Goal: Transaction & Acquisition: Purchase product/service

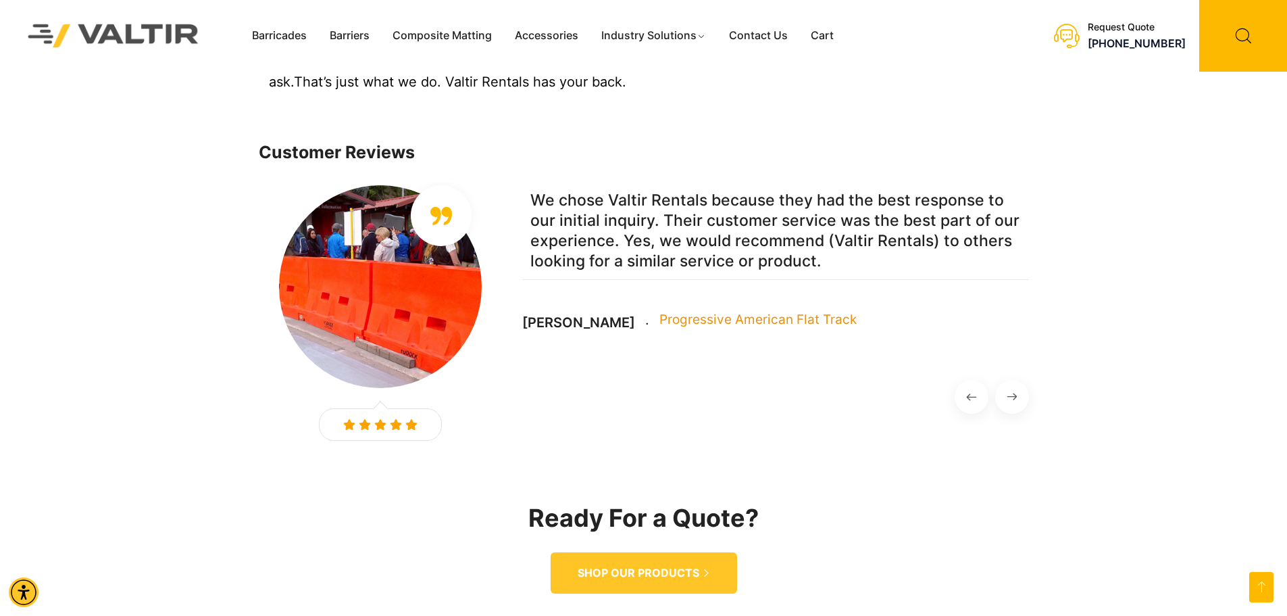
scroll to position [1690, 0]
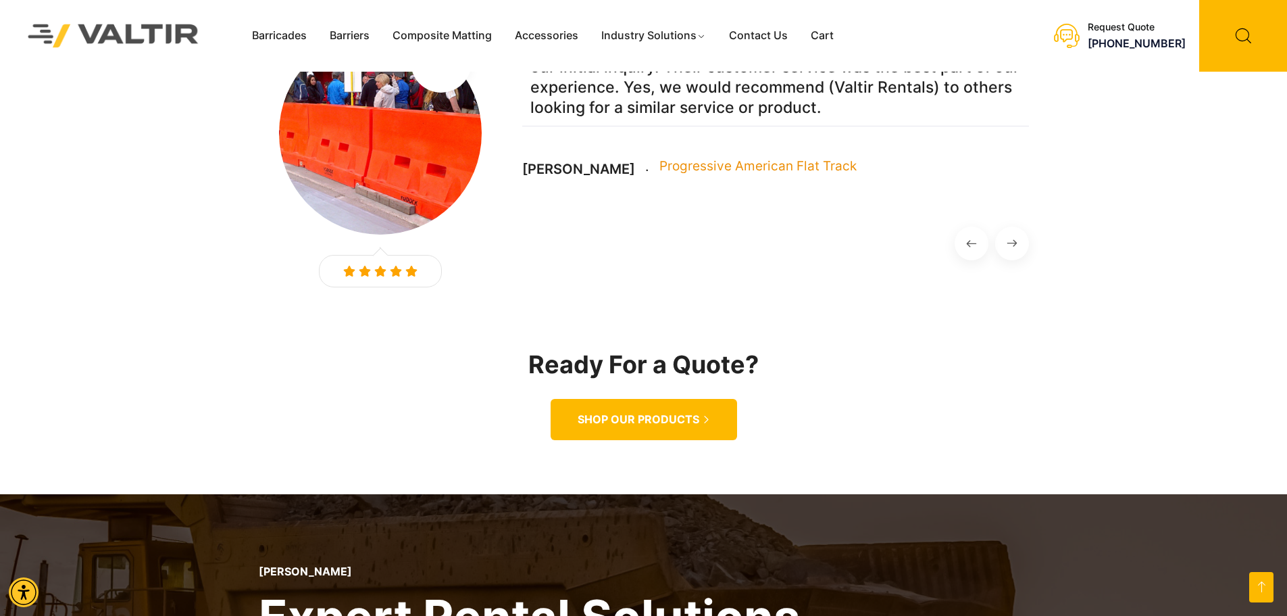
click at [634, 412] on span "SHOP OUR PRODUCTS" at bounding box center [639, 419] width 122 height 14
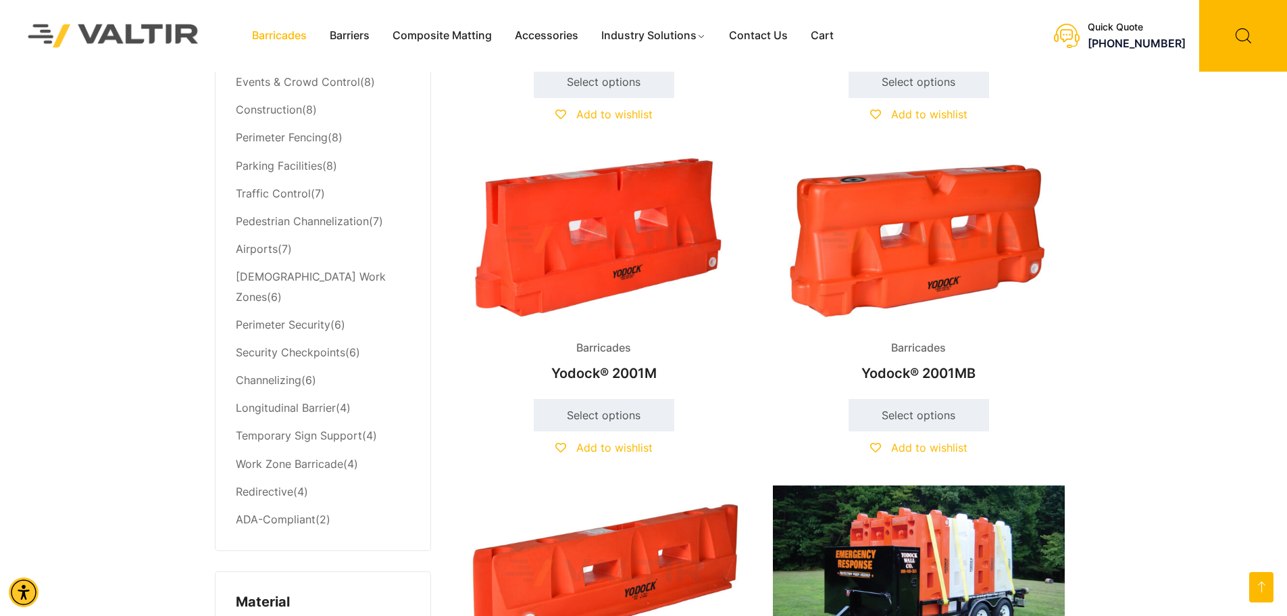
scroll to position [608, 0]
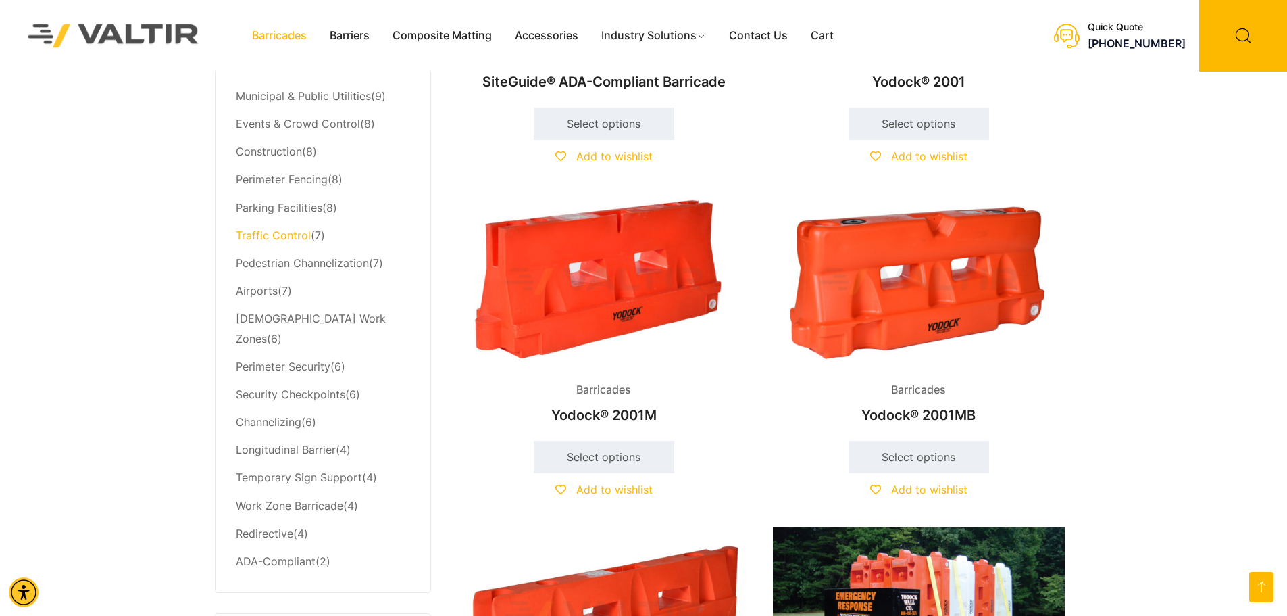
click at [260, 238] on link "Traffic Control" at bounding box center [273, 235] width 75 height 14
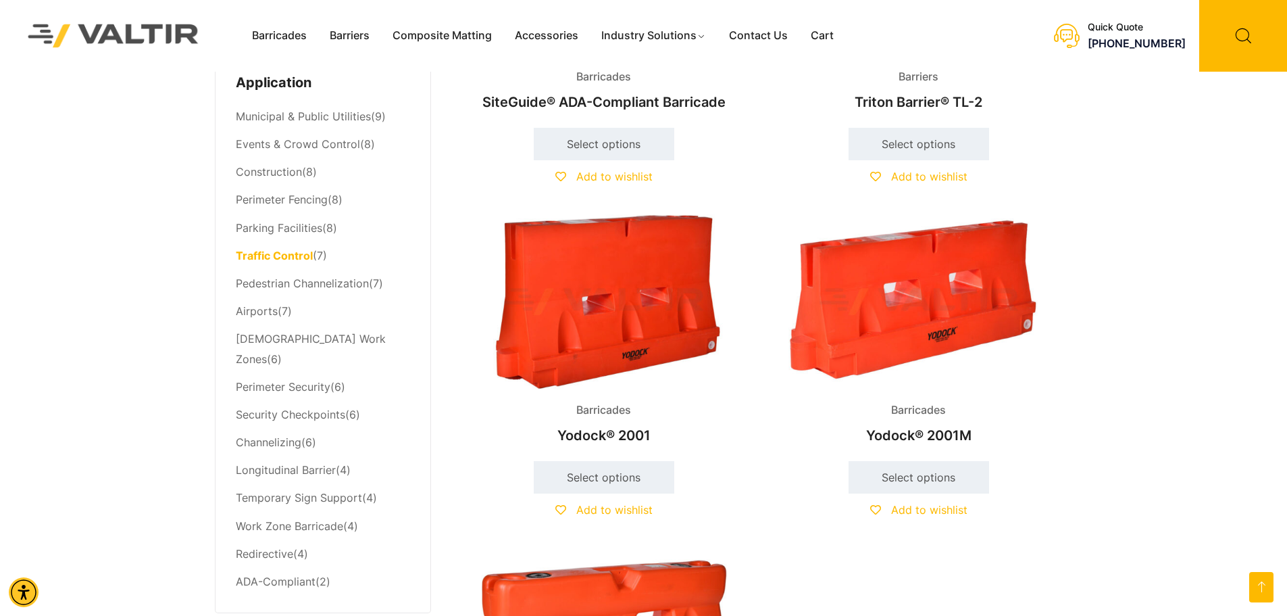
scroll to position [608, 0]
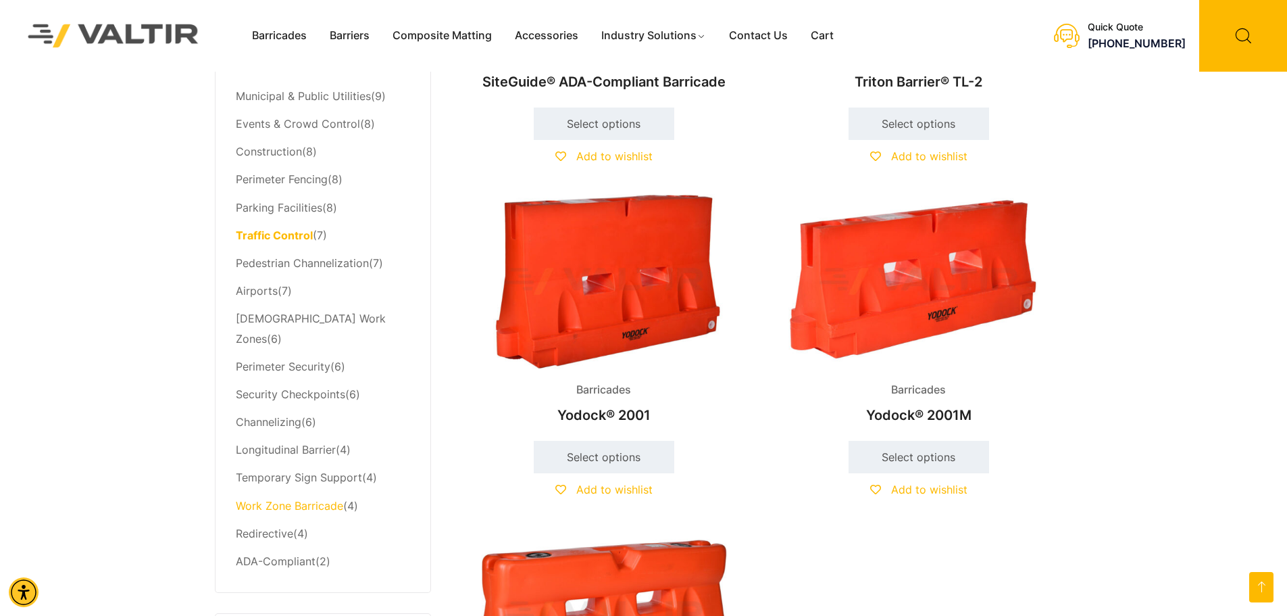
click at [262, 499] on link "Work Zone Barricade" at bounding box center [289, 506] width 107 height 14
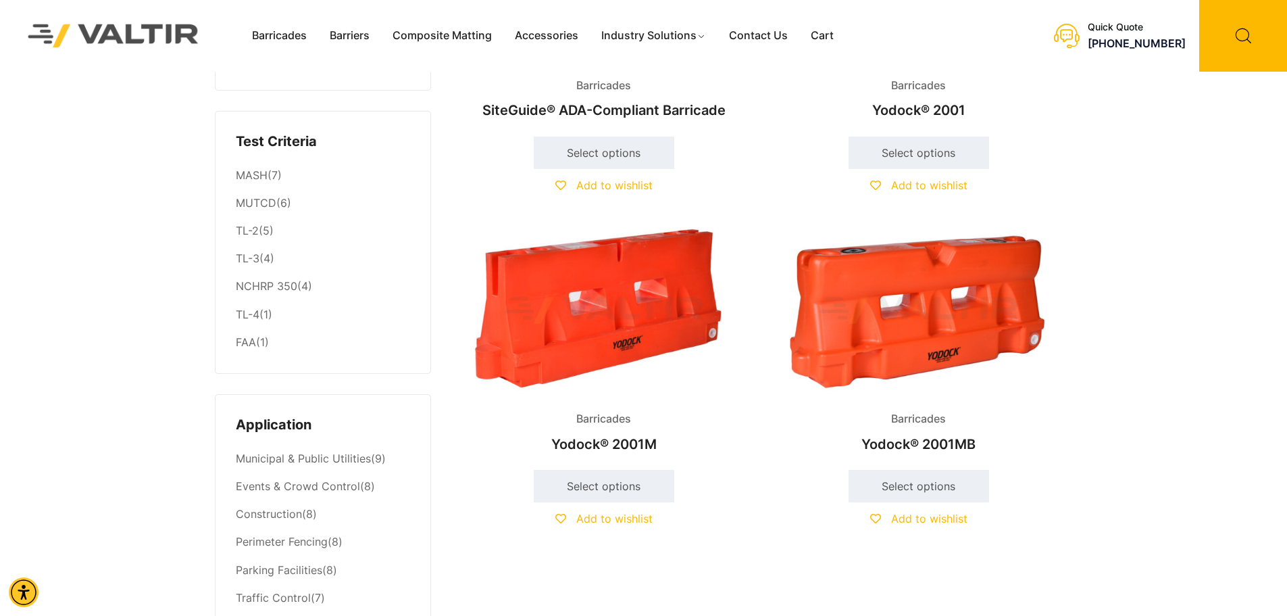
scroll to position [270, 0]
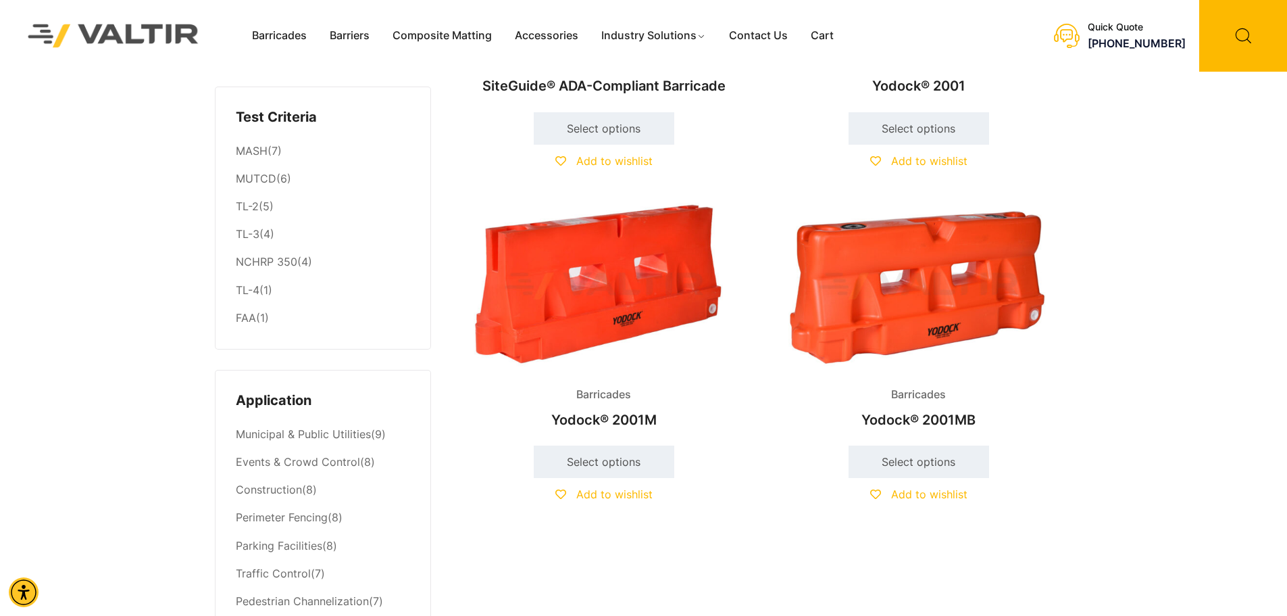
click at [652, 258] on img at bounding box center [604, 286] width 292 height 175
